Goal: Task Accomplishment & Management: Use online tool/utility

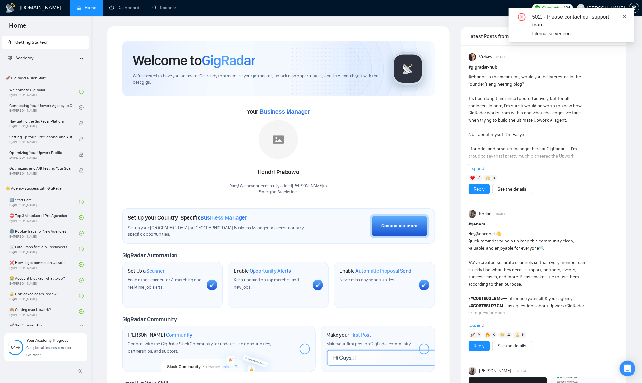
click at [624, 19] on link at bounding box center [625, 16] width 5 height 7
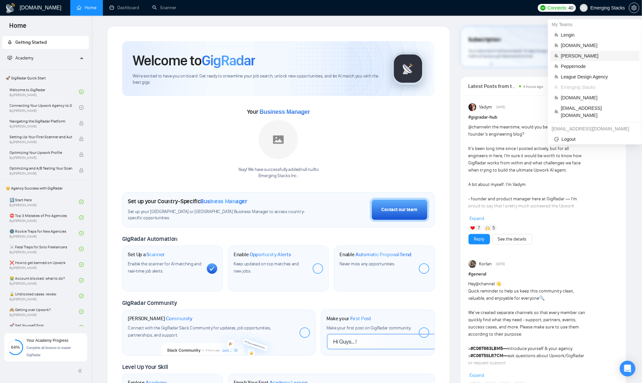
click at [572, 53] on span "[PERSON_NAME]" at bounding box center [598, 55] width 75 height 7
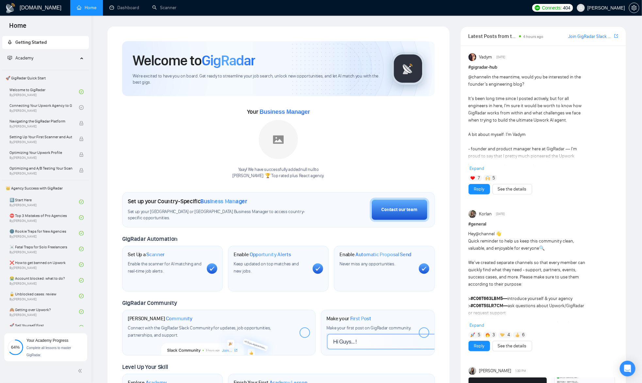
click at [147, 141] on div "Your Business Manager Yaay! We have successfully added null null to Stubbs 🏆 To…" at bounding box center [278, 143] width 313 height 73
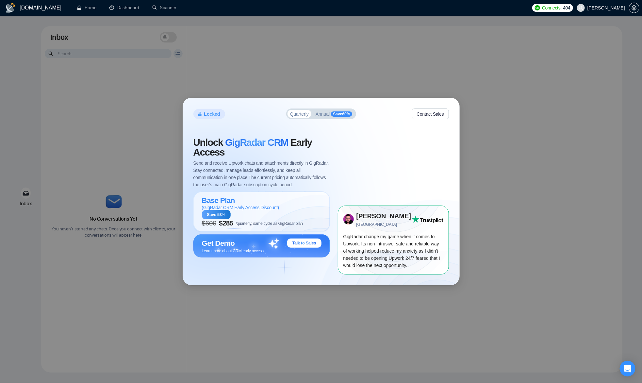
click at [238, 163] on span "Send and receive Upwork chats and attachments directly in GigRadar. Stay connec…" at bounding box center [261, 173] width 137 height 29
click at [269, 158] on div "Unlock GigRadar CRM Early Access Send and receive Upwork chats and attachments …" at bounding box center [261, 163] width 137 height 51
click at [318, 141] on span "Unlock GigRadar CRM Early Access" at bounding box center [261, 148] width 137 height 20
click at [248, 201] on div "Base Plan ( GigRadar CRM Early Access Discount )" at bounding box center [250, 203] width 96 height 14
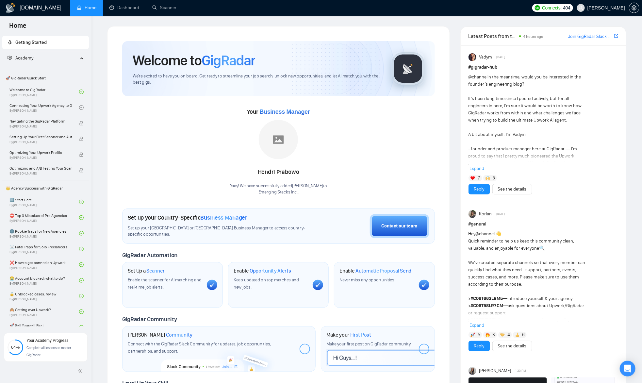
click at [440, 147] on div "Welcome to GigRadar We're excited to have you on board. Get ready to streamline…" at bounding box center [278, 239] width 328 height 413
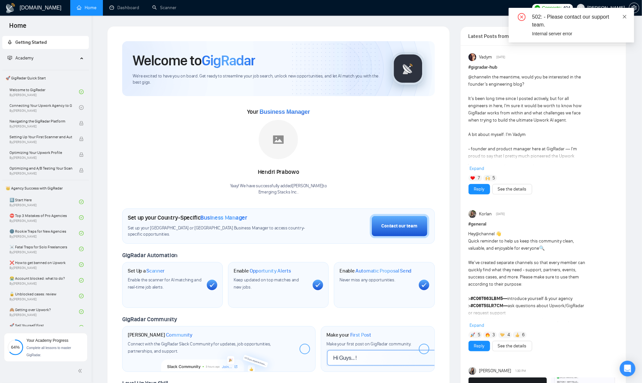
click at [627, 20] on div "502: - Please contact our support team. Internal server error" at bounding box center [571, 25] width 125 height 35
click at [625, 18] on icon "close" at bounding box center [625, 16] width 5 height 5
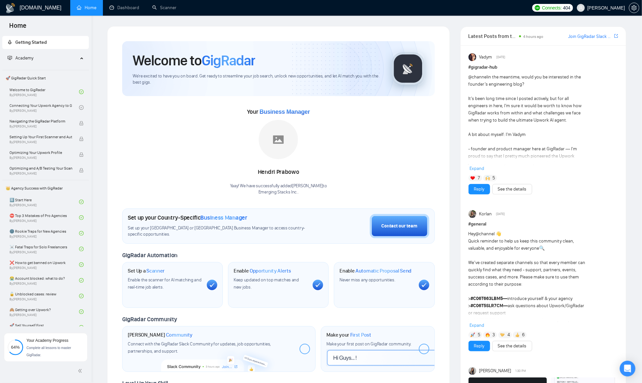
click at [423, 155] on div "Your Business Manager Hendri Prabowo Yaay! We have successfully added Hendri Pr…" at bounding box center [278, 151] width 313 height 89
click at [166, 6] on link "Scanner" at bounding box center [164, 8] width 24 height 6
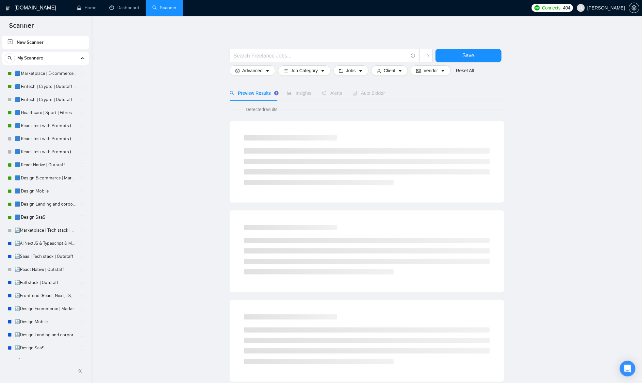
click at [166, 104] on main "Save Advanced Job Category Jobs Client Vendor Reset All Preview Results Insight…" at bounding box center [367, 293] width 530 height 535
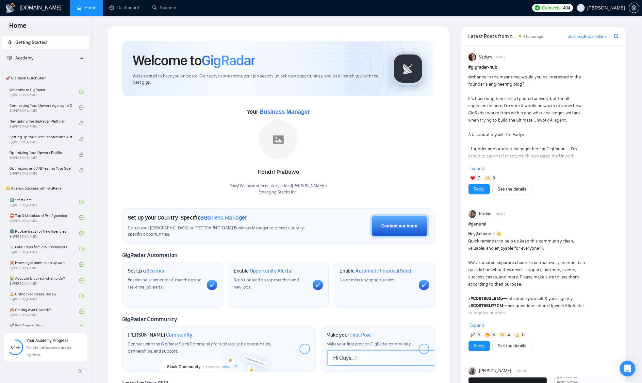
click at [159, 163] on div "Your Business Manager Hendri Prabowo Yaay! We have successfully added Hendri Pr…" at bounding box center [278, 151] width 313 height 89
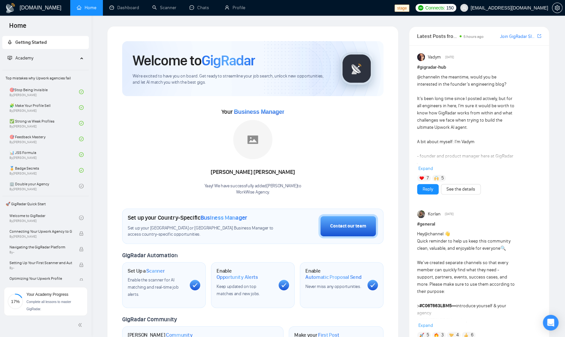
click at [186, 31] on div "Welcome to GigRadar We're excited to have you on board. Get ready to streamline…" at bounding box center [253, 243] width 292 height 434
click at [212, 10] on link "Chats" at bounding box center [201, 8] width 22 height 6
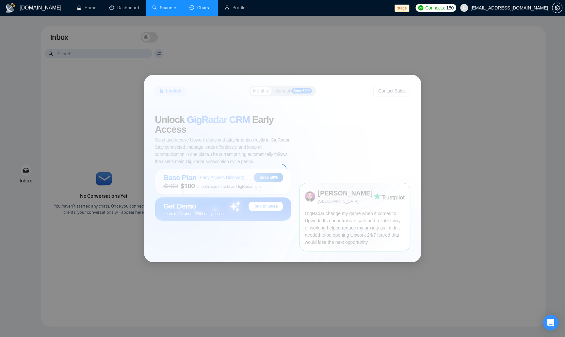
click at [160, 6] on link "Scanner" at bounding box center [164, 8] width 24 height 6
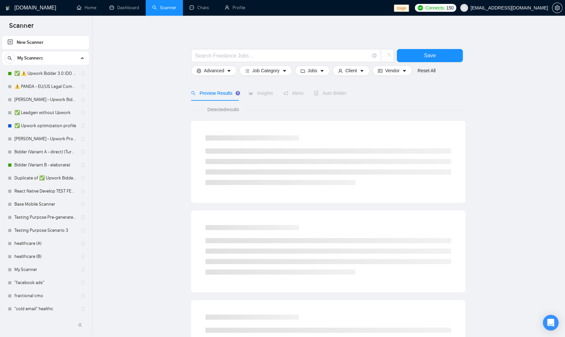
click at [120, 86] on main "Save Advanced Job Category Jobs Client Vendor Reset All Preview Results Insight…" at bounding box center [328, 293] width 453 height 535
click at [35, 86] on link "⚠️ PANDA - EU/US Legal Companies (DO NOT TOUCH)" at bounding box center [45, 86] width 62 height 13
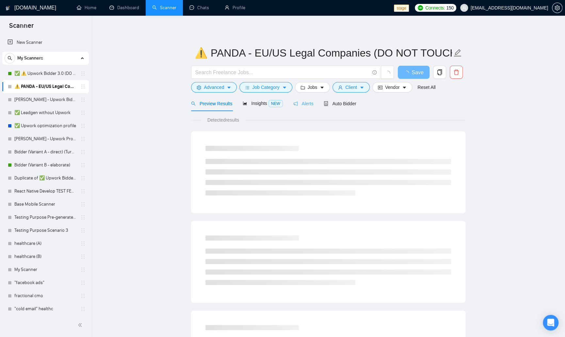
click at [312, 97] on div "Alerts" at bounding box center [303, 103] width 20 height 15
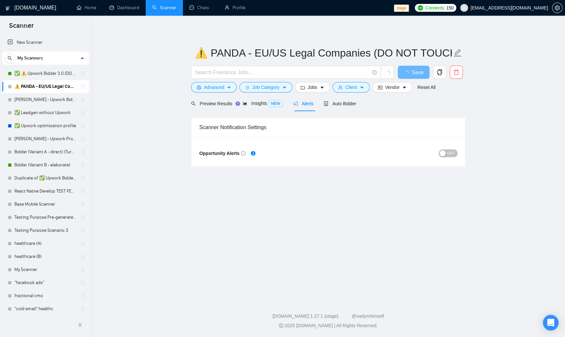
drag, startPoint x: 454, startPoint y: 152, endPoint x: 421, endPoint y: 149, distance: 33.5
click at [454, 152] on span "OFF" at bounding box center [451, 153] width 8 height 7
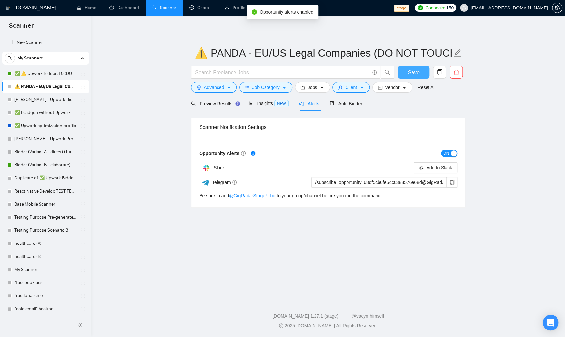
drag, startPoint x: 418, startPoint y: 73, endPoint x: 185, endPoint y: 92, distance: 233.5
click at [418, 73] on span "Save" at bounding box center [414, 72] width 12 height 8
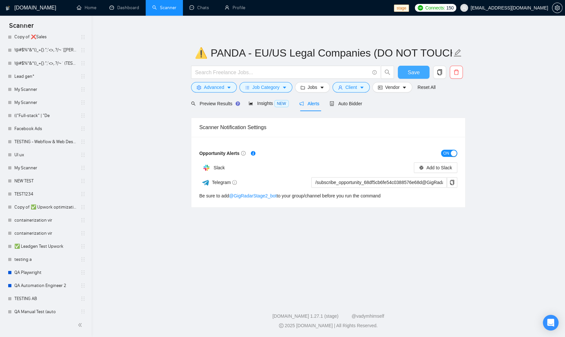
scroll to position [760, 0]
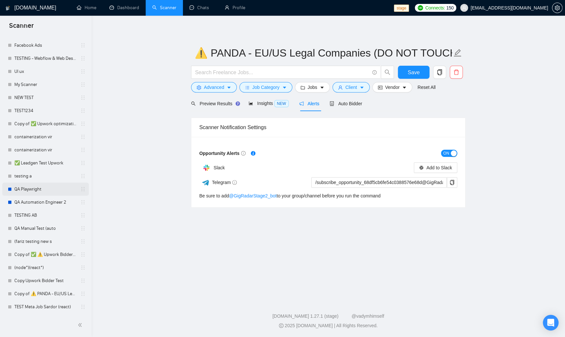
click at [28, 193] on link "QA Playwright" at bounding box center [45, 189] width 62 height 13
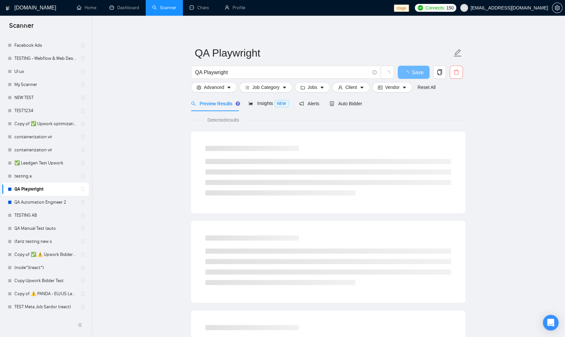
click at [452, 70] on span "delete" at bounding box center [456, 72] width 12 height 6
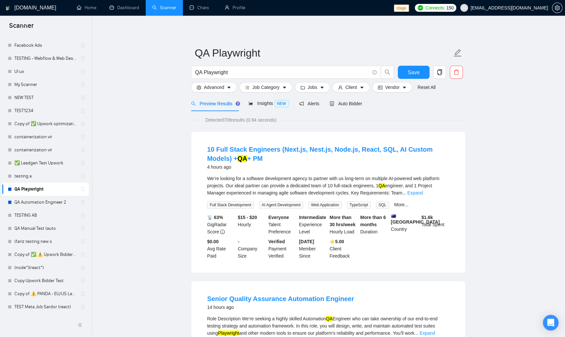
drag, startPoint x: 507, startPoint y: 87, endPoint x: 370, endPoint y: 94, distance: 137.5
click at [219, 88] on span "Advanced" at bounding box center [214, 87] width 20 height 7
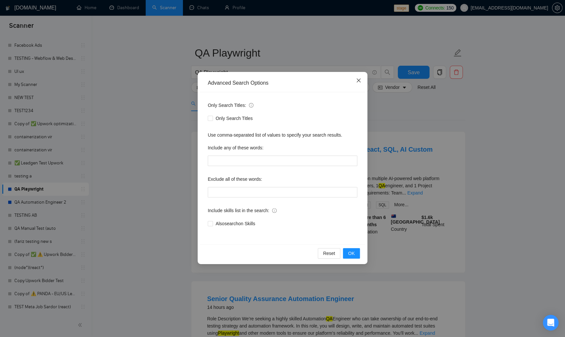
click at [357, 82] on icon "close" at bounding box center [358, 80] width 5 height 5
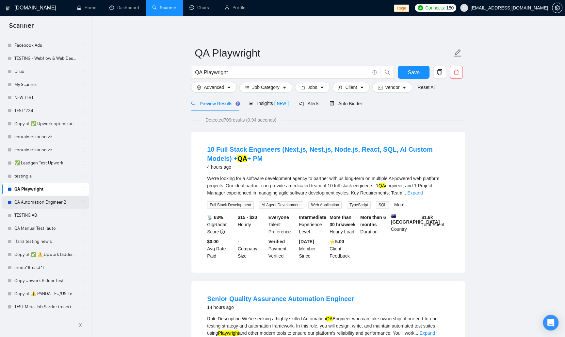
click at [44, 197] on link "QA Automation Engineer 2" at bounding box center [45, 202] width 62 height 13
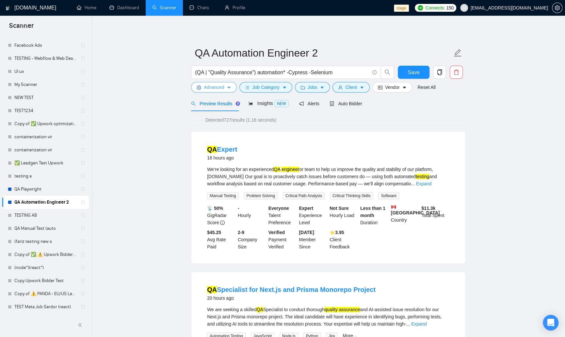
click at [223, 89] on span "Advanced" at bounding box center [214, 87] width 20 height 7
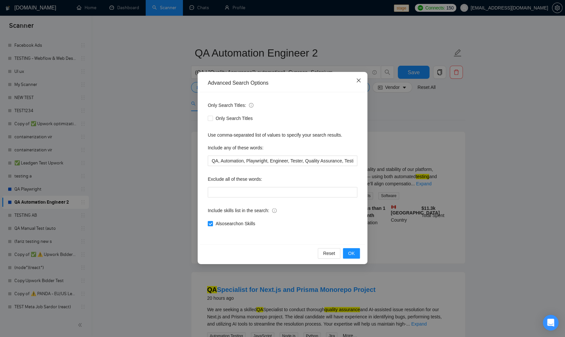
click at [357, 79] on icon "close" at bounding box center [358, 80] width 5 height 5
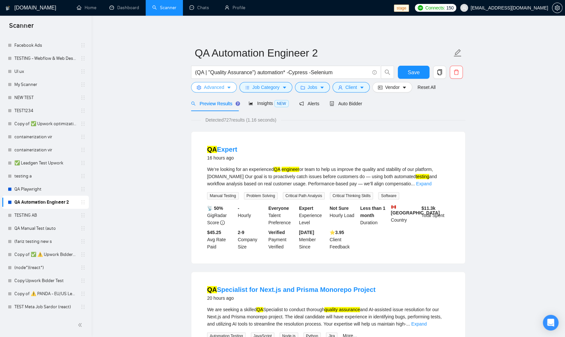
click at [222, 86] on span "Advanced" at bounding box center [214, 87] width 20 height 7
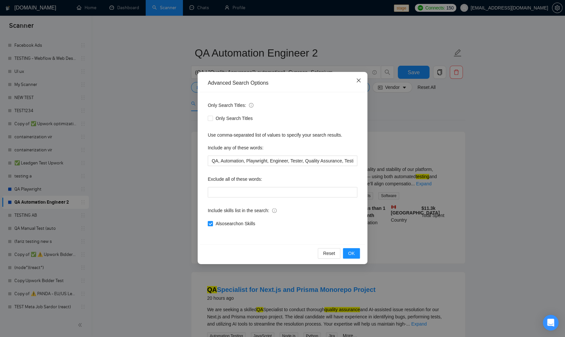
click at [357, 79] on icon "close" at bounding box center [359, 80] width 4 height 4
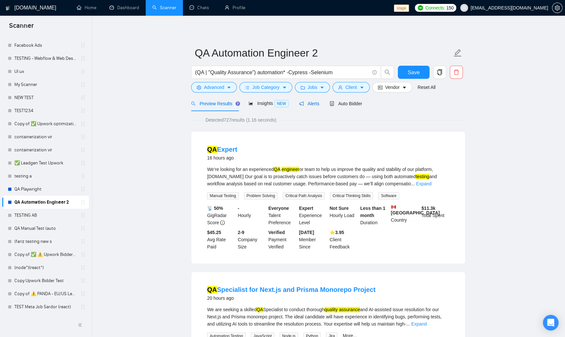
click at [310, 103] on span "Alerts" at bounding box center [309, 103] width 20 height 5
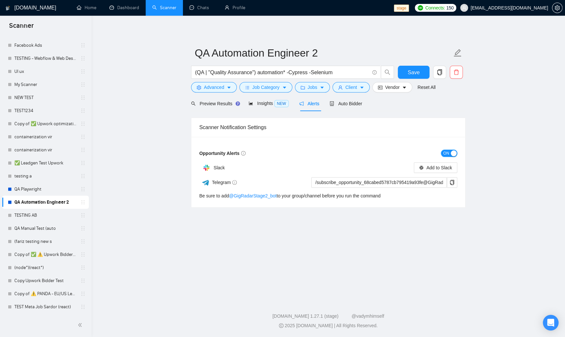
drag, startPoint x: 452, startPoint y: 151, endPoint x: 420, endPoint y: 152, distance: 31.7
click at [451, 151] on div "button" at bounding box center [454, 153] width 6 height 6
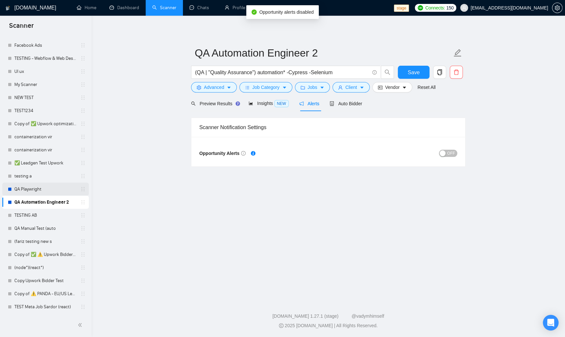
click at [26, 192] on link "QA Playwright" at bounding box center [45, 189] width 62 height 13
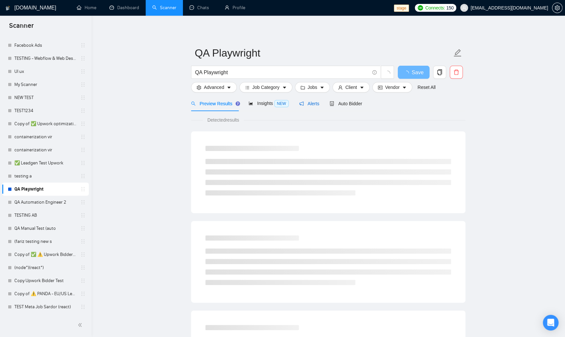
drag, startPoint x: 309, startPoint y: 101, endPoint x: 332, endPoint y: 109, distance: 24.3
click at [309, 101] on span "Alerts" at bounding box center [309, 103] width 20 height 5
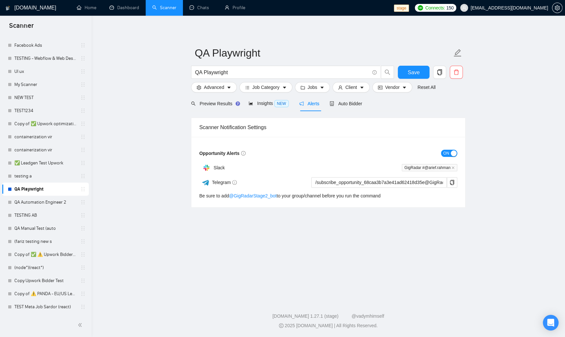
click at [452, 151] on div "button" at bounding box center [454, 153] width 6 height 6
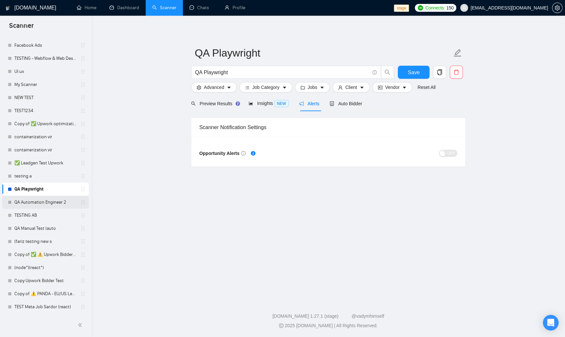
click at [41, 203] on link "QA Automation Engineer 2" at bounding box center [45, 202] width 62 height 13
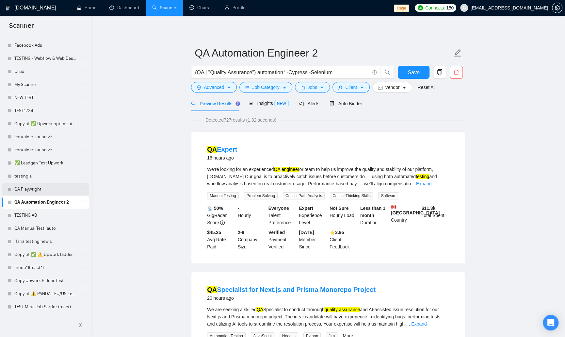
click at [53, 191] on link "QA Playwright" at bounding box center [45, 189] width 62 height 13
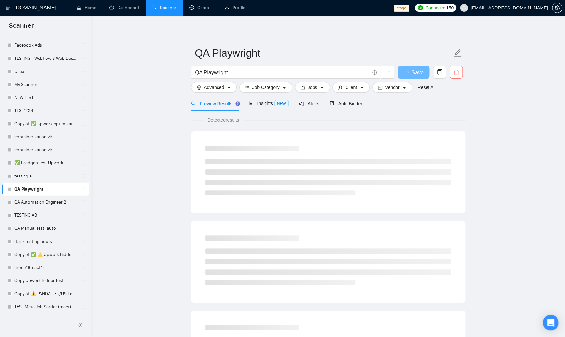
click at [460, 67] on button "button" at bounding box center [456, 72] width 13 height 13
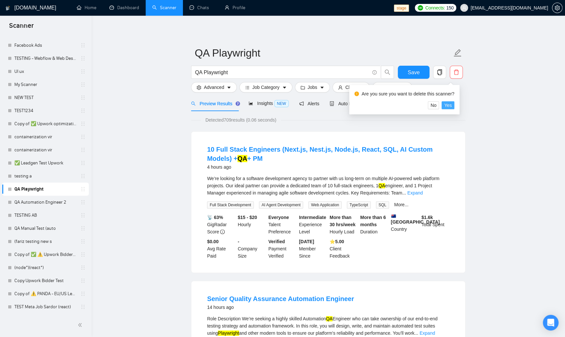
click at [455, 105] on button "Yes" at bounding box center [448, 105] width 13 height 8
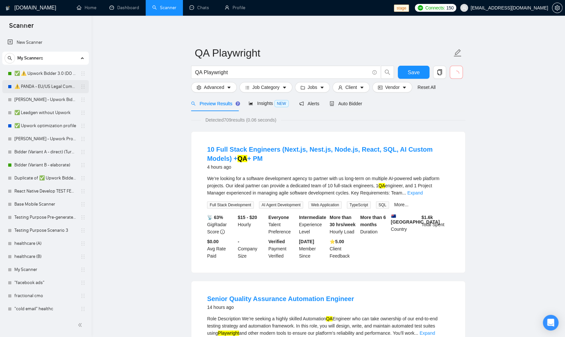
click at [40, 86] on link "⚠️ PANDA - EU/US Legal Companies (DO NOT TOUCH)" at bounding box center [45, 86] width 62 height 13
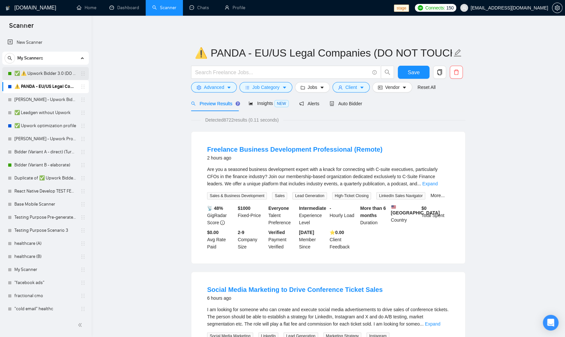
drag, startPoint x: 53, startPoint y: 71, endPoint x: 68, endPoint y: 72, distance: 15.0
click at [53, 71] on link "✅ ⚠️ Upwork Bidder 3.0 (DO NOT TOUCH)" at bounding box center [45, 73] width 62 height 13
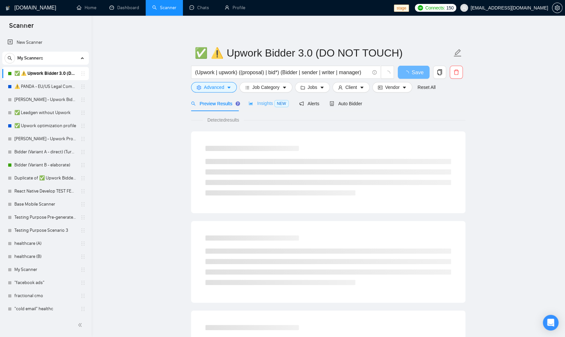
drag, startPoint x: 359, startPoint y: 108, endPoint x: 252, endPoint y: 109, distance: 107.9
click at [359, 108] on div "Auto Bidder" at bounding box center [346, 103] width 32 height 15
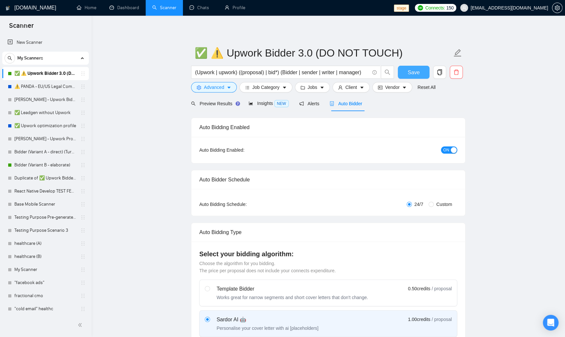
drag, startPoint x: 413, startPoint y: 74, endPoint x: 279, endPoint y: 161, distance: 160.6
click at [413, 74] on span "Save" at bounding box center [414, 72] width 12 height 8
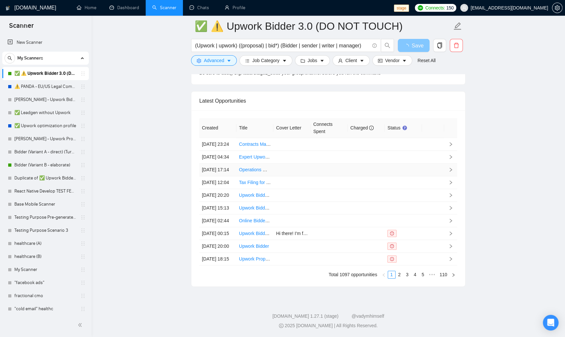
scroll to position [1722, 0]
checkbox input "true"
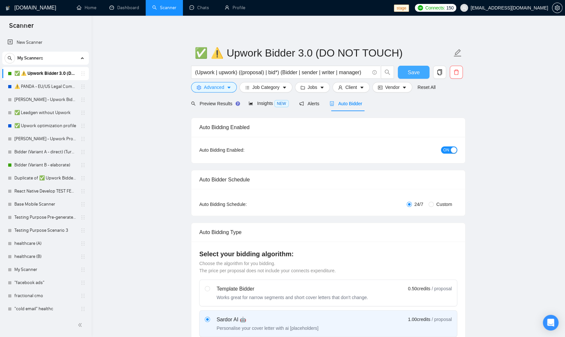
scroll to position [2, 0]
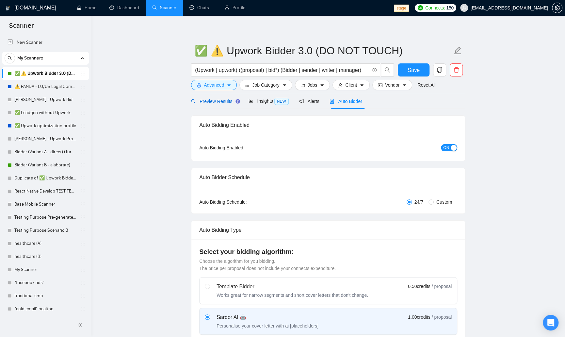
click at [219, 102] on span "Preview Results" at bounding box center [214, 101] width 47 height 5
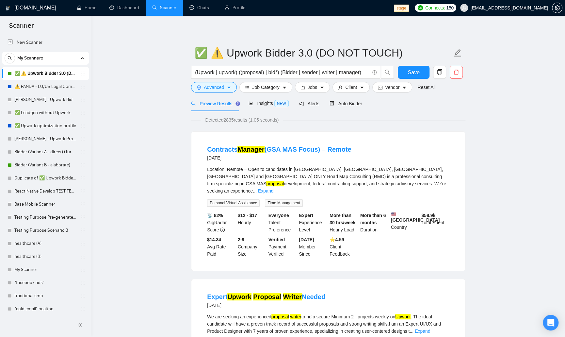
click at [42, 86] on link "⚠️ PANDA - EU/US Legal Companies (DO NOT TOUCH)" at bounding box center [45, 86] width 62 height 13
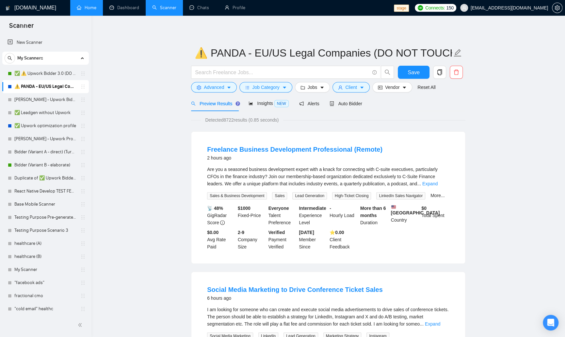
click at [96, 8] on link "Home" at bounding box center [87, 8] width 20 height 6
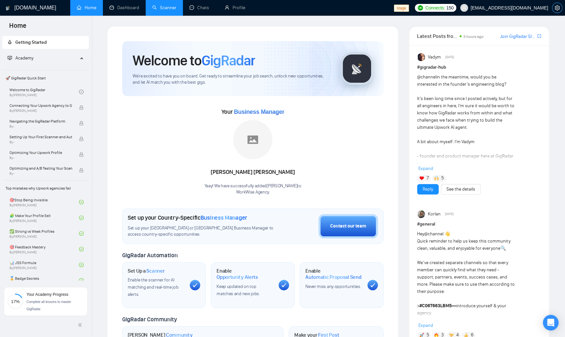
click at [553, 9] on span "setting" at bounding box center [558, 7] width 10 height 5
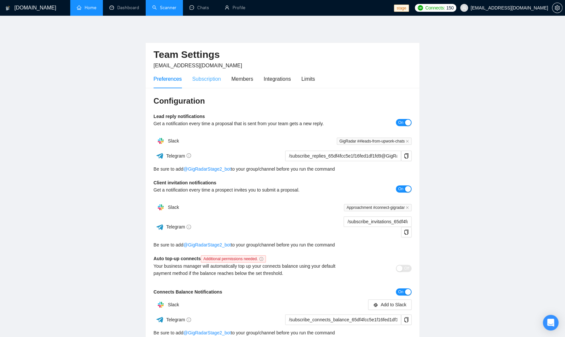
click at [206, 83] on div "Subscription" at bounding box center [206, 79] width 29 height 19
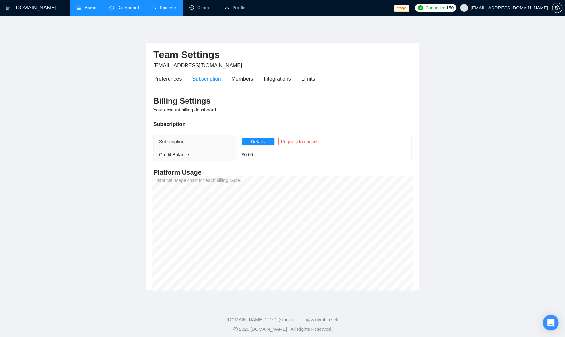
drag, startPoint x: 56, startPoint y: 56, endPoint x: 107, endPoint y: 11, distance: 67.8
click at [56, 56] on main "Team Settings [EMAIL_ADDRESS][DOMAIN_NAME] Preferences Subscription Members Int…" at bounding box center [282, 158] width 544 height 264
click at [76, 17] on div "[DOMAIN_NAME] Home Dashboard Scanner Chats Profile stage Connects: 150 [EMAIL_A…" at bounding box center [282, 170] width 565 height 341
click at [84, 10] on link "Home" at bounding box center [87, 8] width 20 height 6
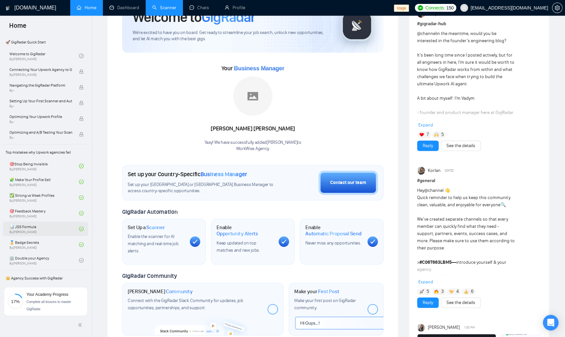
scroll to position [36, 0]
